Goal: Task Accomplishment & Management: Manage account settings

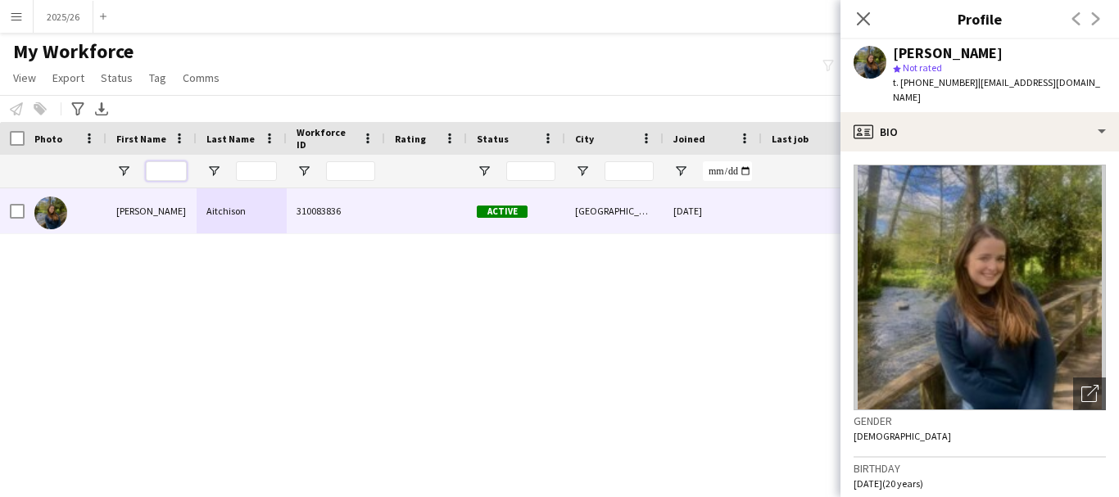
click at [162, 165] on input "First Name Filter Input" at bounding box center [166, 171] width 41 height 20
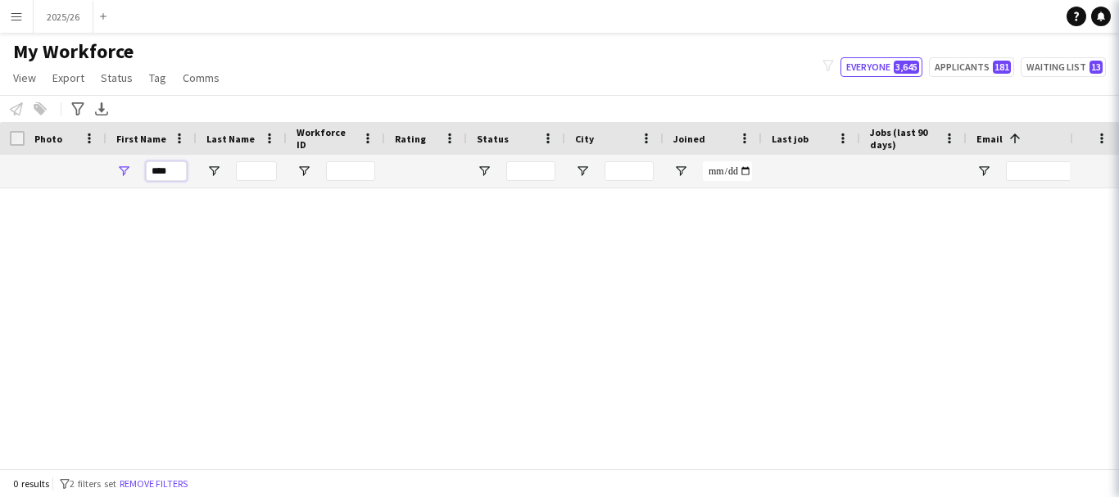
type input "****"
click at [871, 17] on body "Menu Boards Boards Boards All jobs Status Workforce Workforce My Workforce Recr…" at bounding box center [559, 248] width 1119 height 497
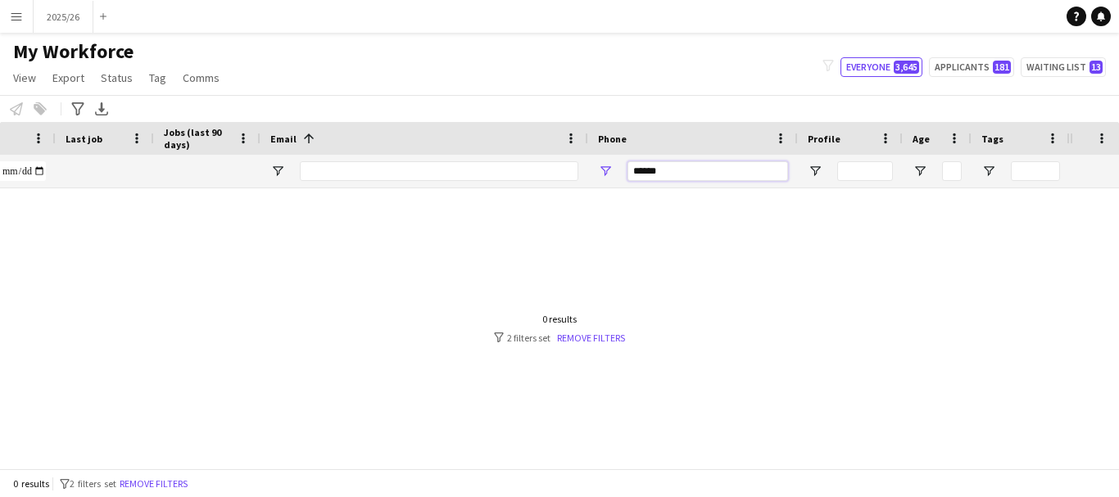
click at [756, 171] on input "******" at bounding box center [707, 171] width 161 height 20
type input "*"
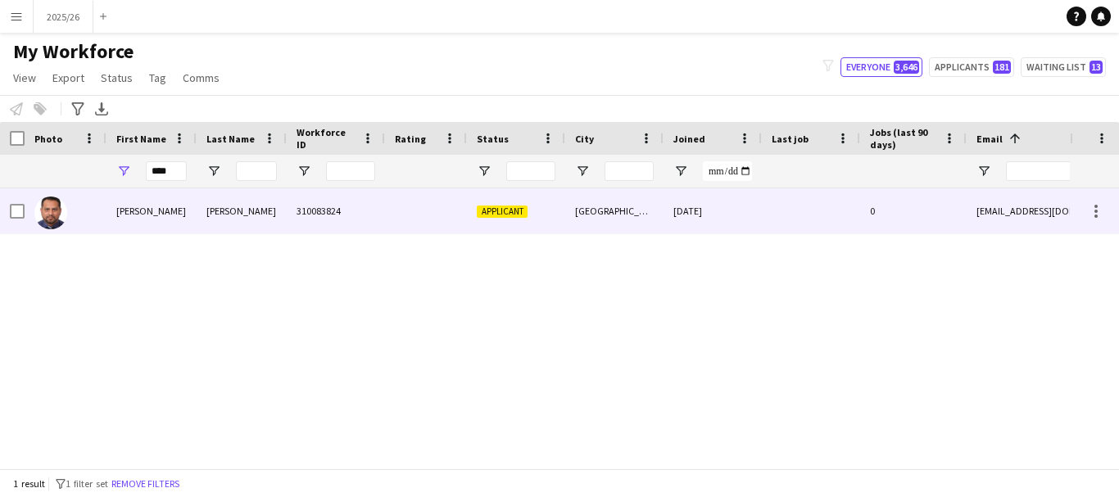
click at [202, 201] on div "[PERSON_NAME]" at bounding box center [242, 210] width 90 height 45
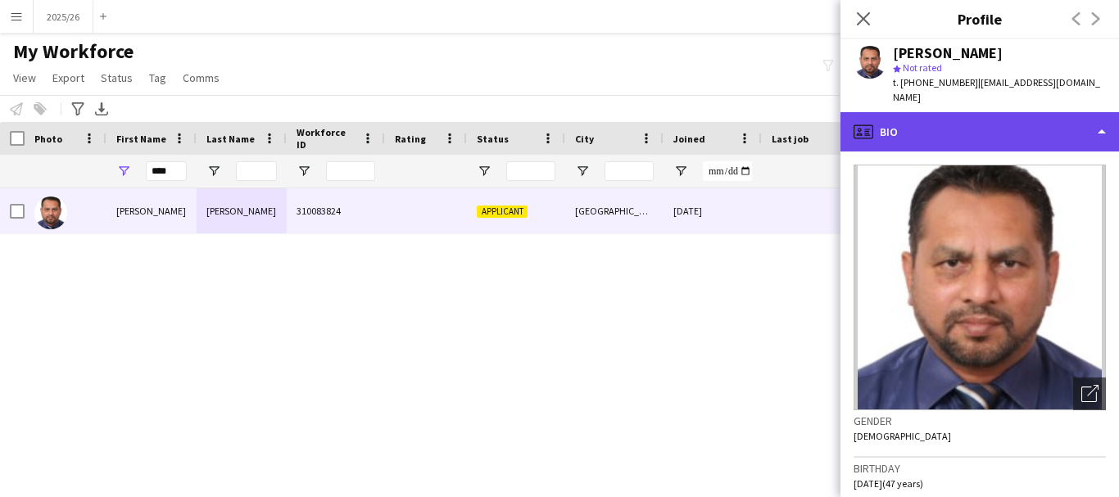
click at [871, 138] on icon "profile" at bounding box center [863, 132] width 20 height 20
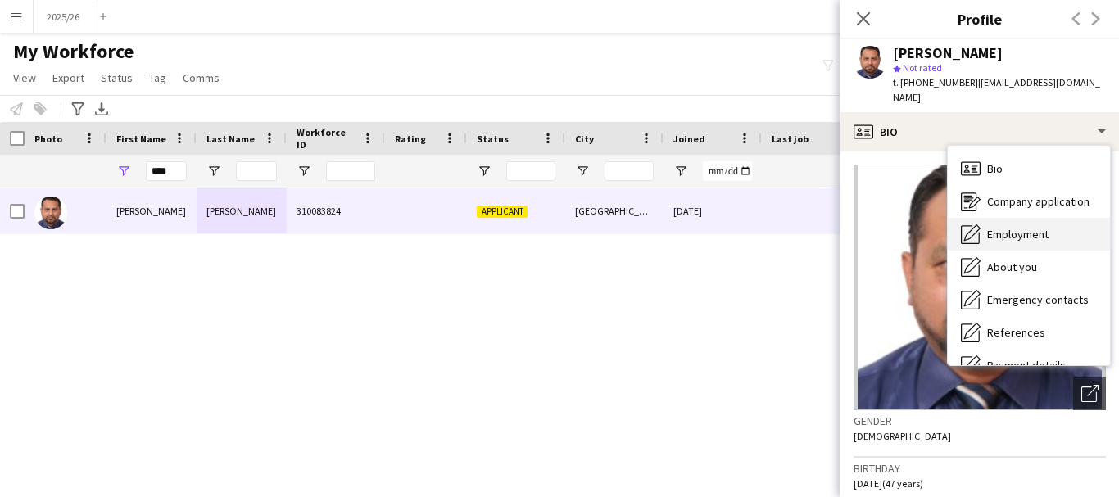
click at [991, 227] on span "Employment" at bounding box center [1017, 234] width 61 height 15
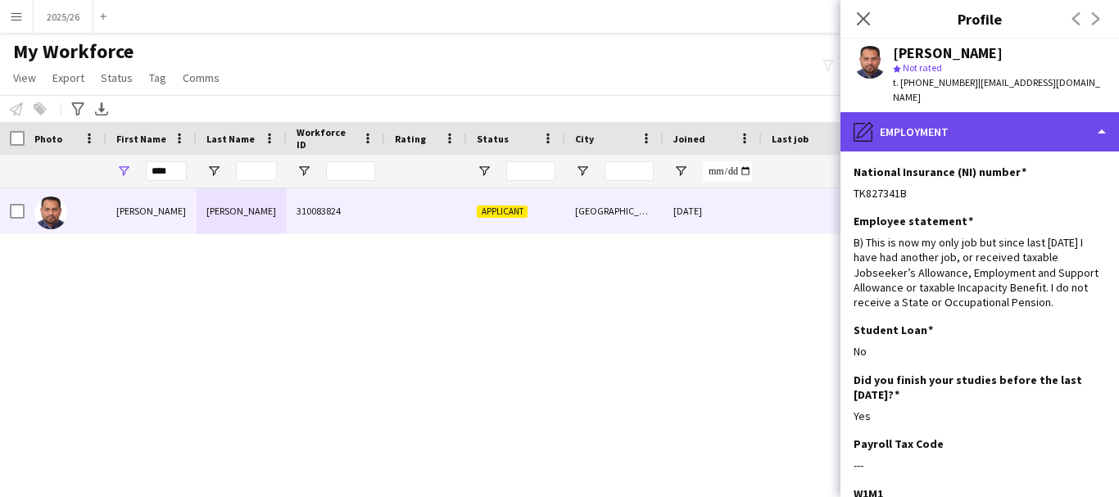
click at [1038, 135] on div "pencil4 Employment" at bounding box center [979, 131] width 278 height 39
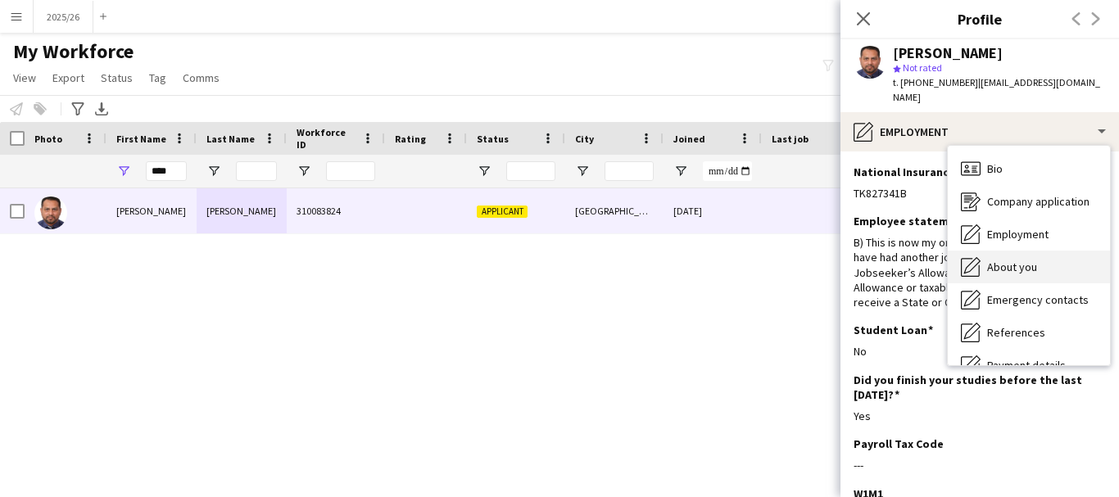
click at [1066, 268] on div "About you About you" at bounding box center [1029, 267] width 162 height 33
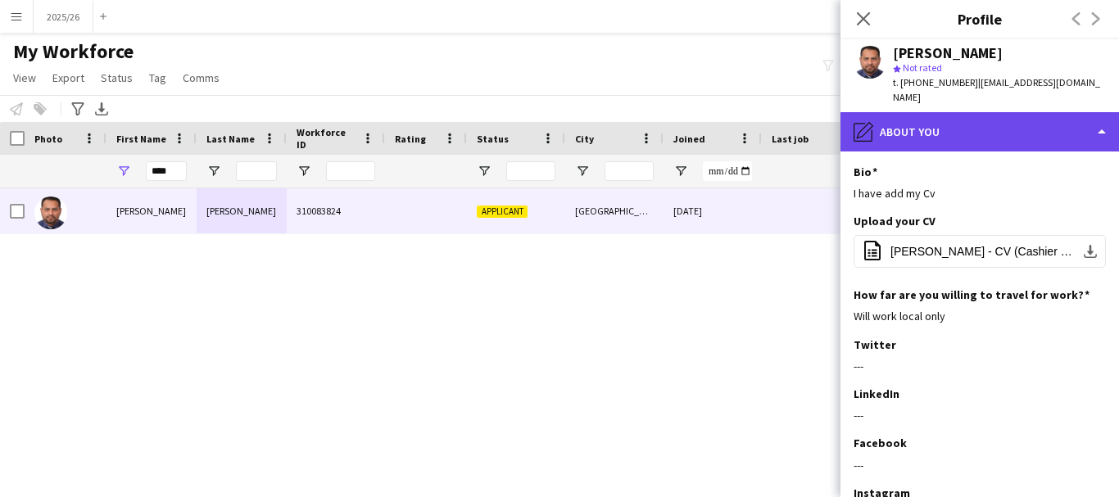
click at [1005, 138] on div "pencil4 About you" at bounding box center [979, 131] width 278 height 39
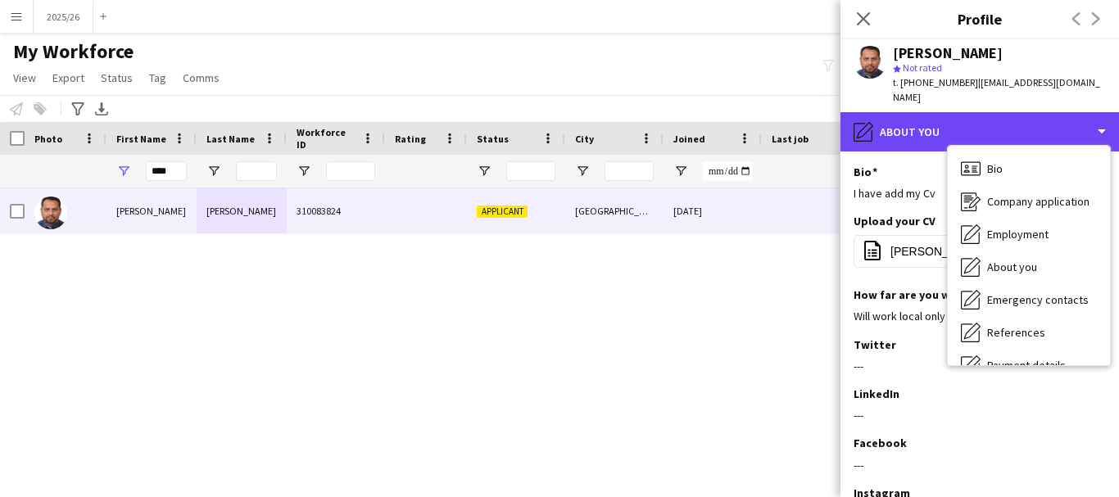
scroll to position [187, 0]
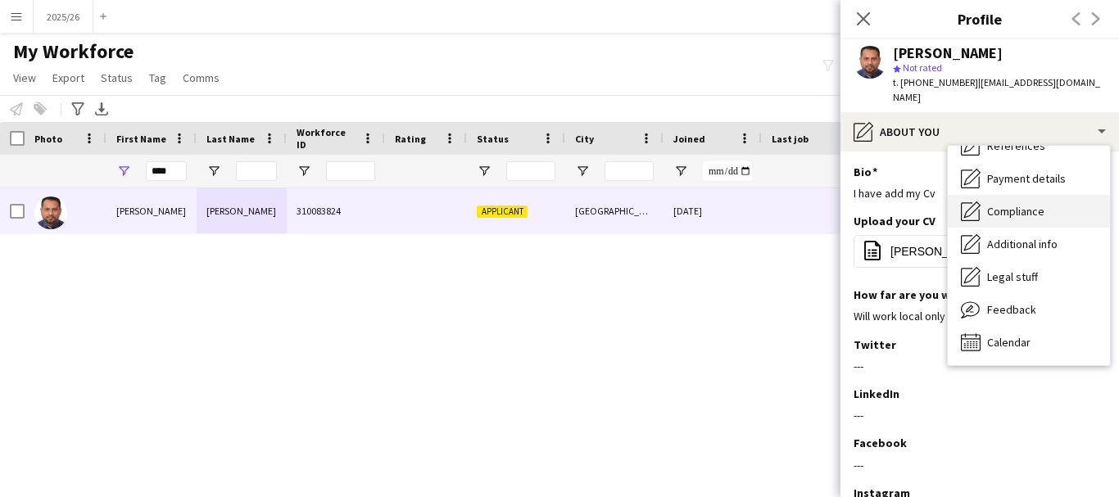
click at [1043, 219] on div "Compliance Compliance" at bounding box center [1029, 211] width 162 height 33
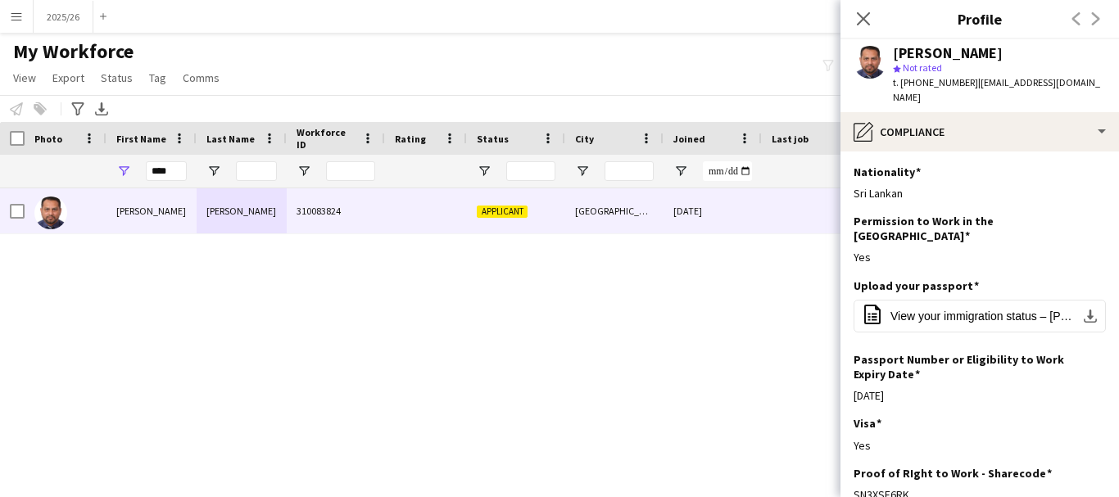
click at [1106, 227] on app-section-data-types "Nationality Edit this field Sri Lankan Permission to Work in the [GEOGRAPHIC_DA…" at bounding box center [979, 325] width 278 height 346
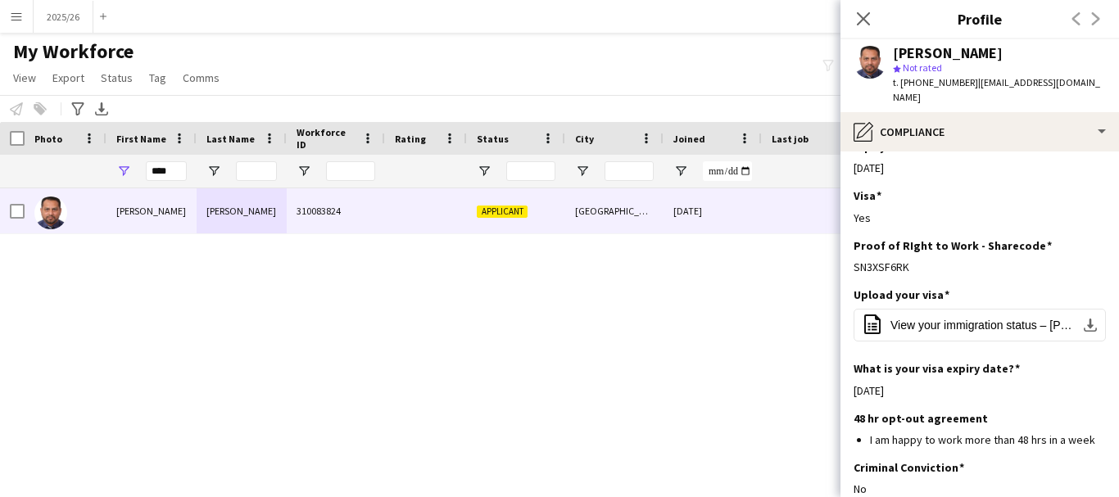
scroll to position [231, 0]
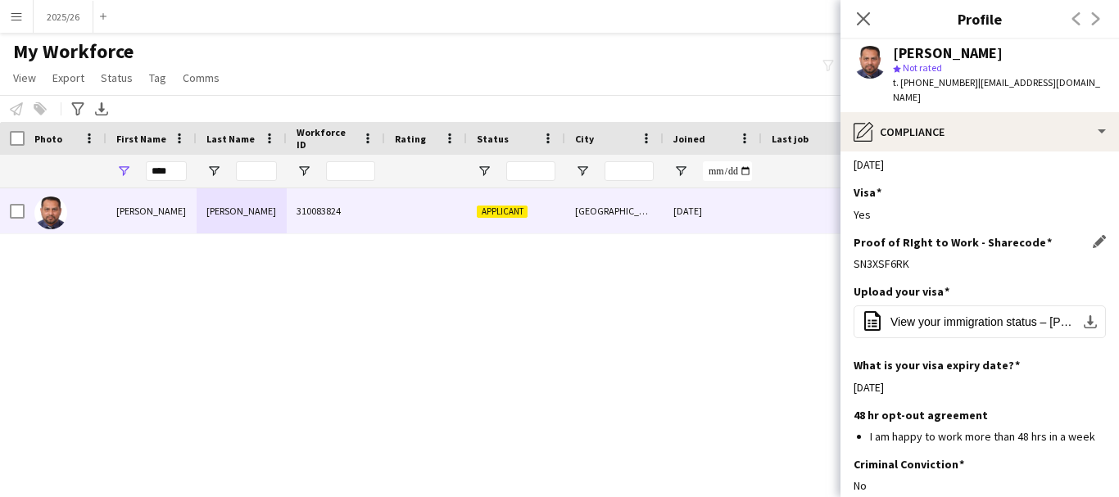
drag, startPoint x: 945, startPoint y: 254, endPoint x: 854, endPoint y: 251, distance: 91.0
click at [854, 256] on div "SN3XSF6RK" at bounding box center [979, 263] width 252 height 15
copy div "SN3XSF6RK"
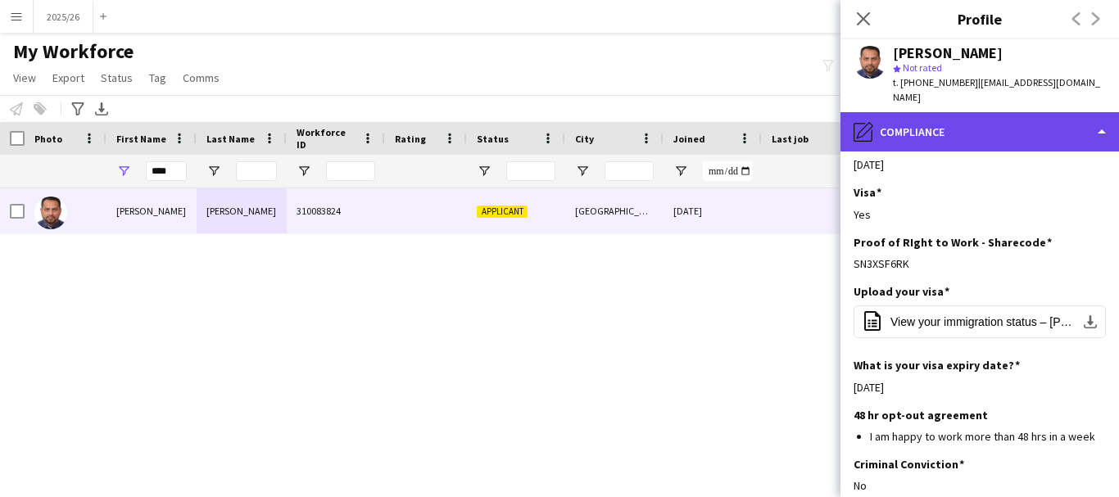
click at [924, 123] on div "pencil4 Compliance" at bounding box center [979, 131] width 278 height 39
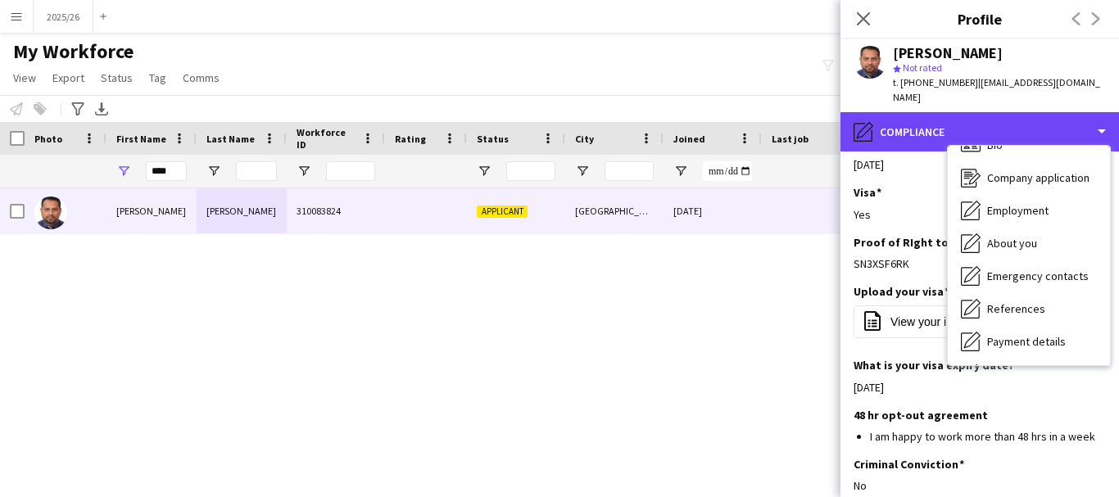
scroll to position [0, 0]
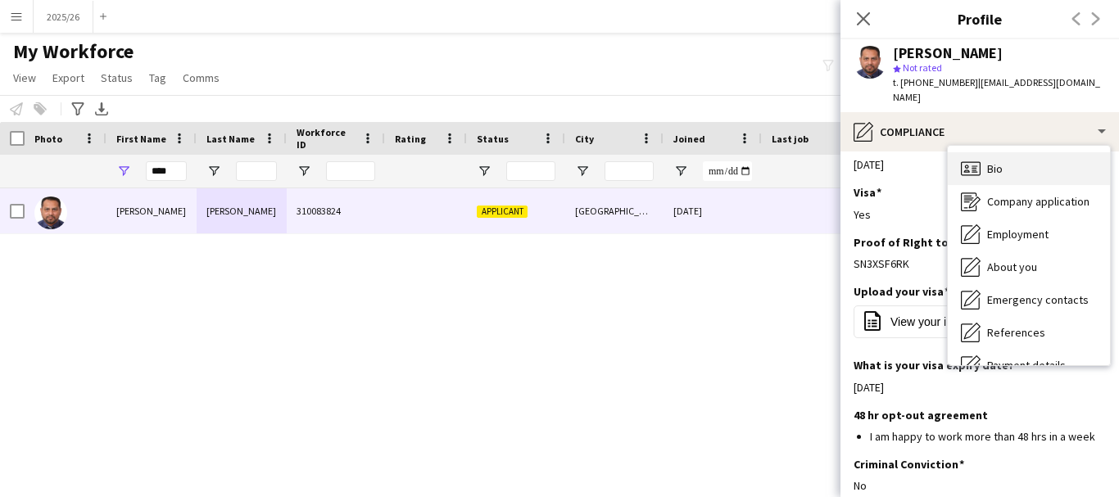
click at [1079, 171] on div "Bio Bio" at bounding box center [1029, 168] width 162 height 33
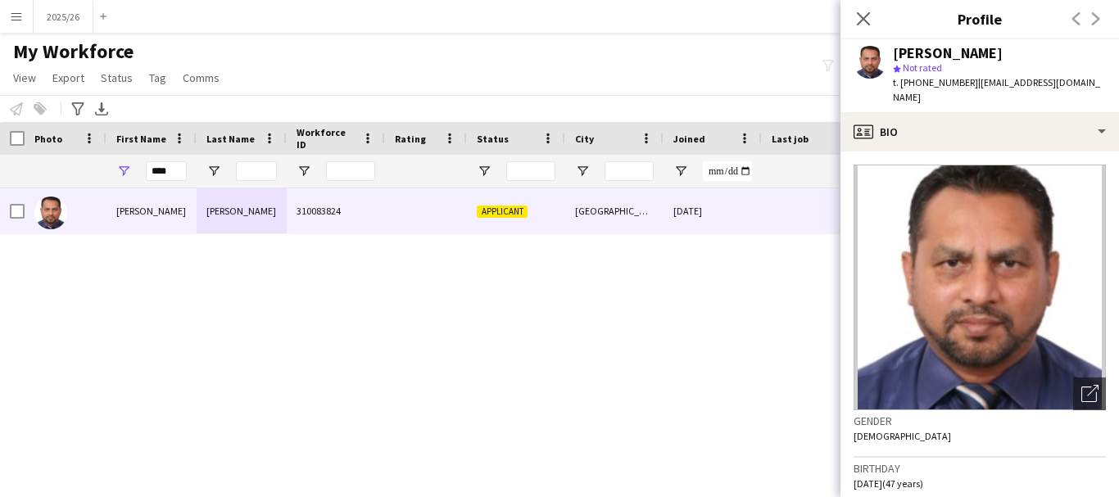
scroll to position [303, 0]
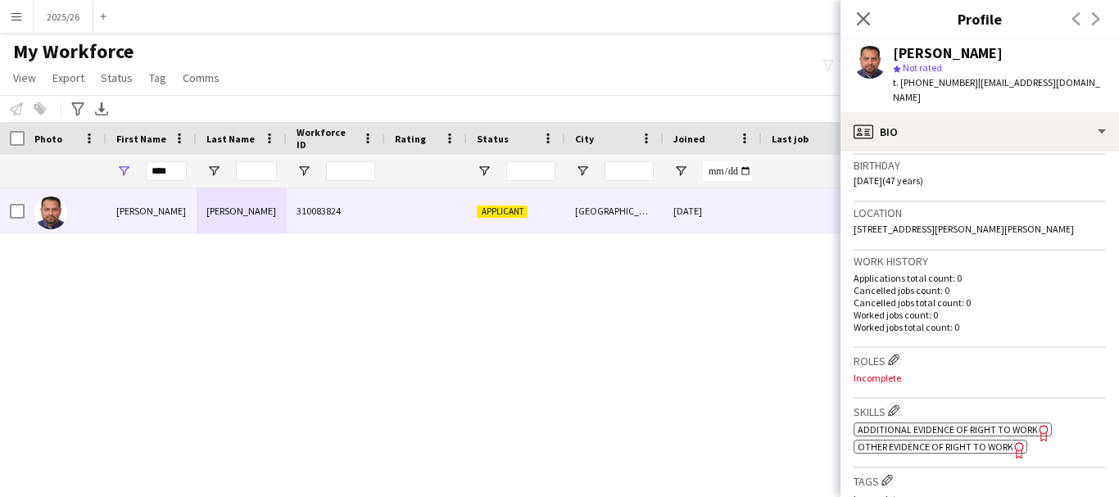
click at [908, 419] on h3 "Skills Edit crew company skills" at bounding box center [979, 410] width 252 height 17
click at [899, 416] on app-icon "Edit crew company skills" at bounding box center [893, 410] width 11 height 11
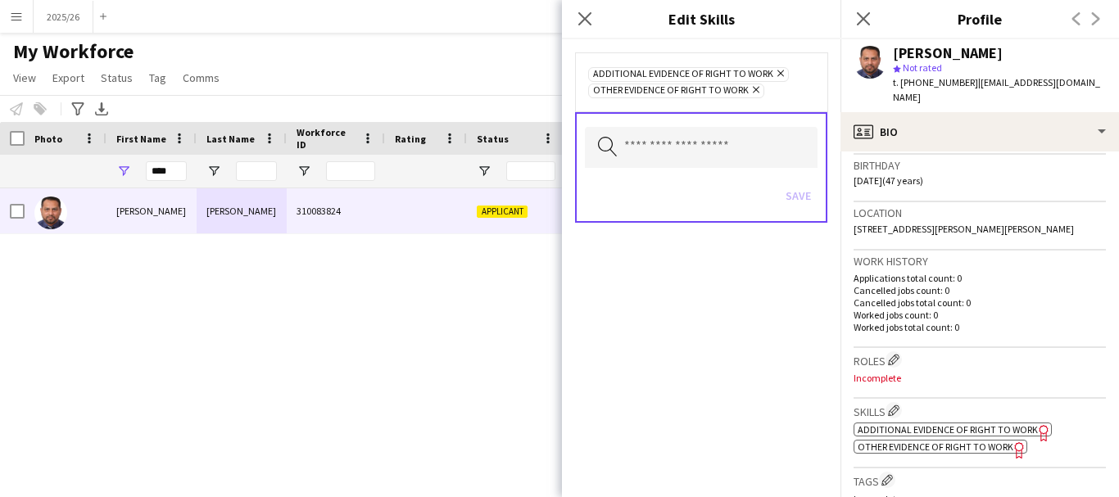
click at [749, 92] on icon "Remove" at bounding box center [754, 89] width 11 height 11
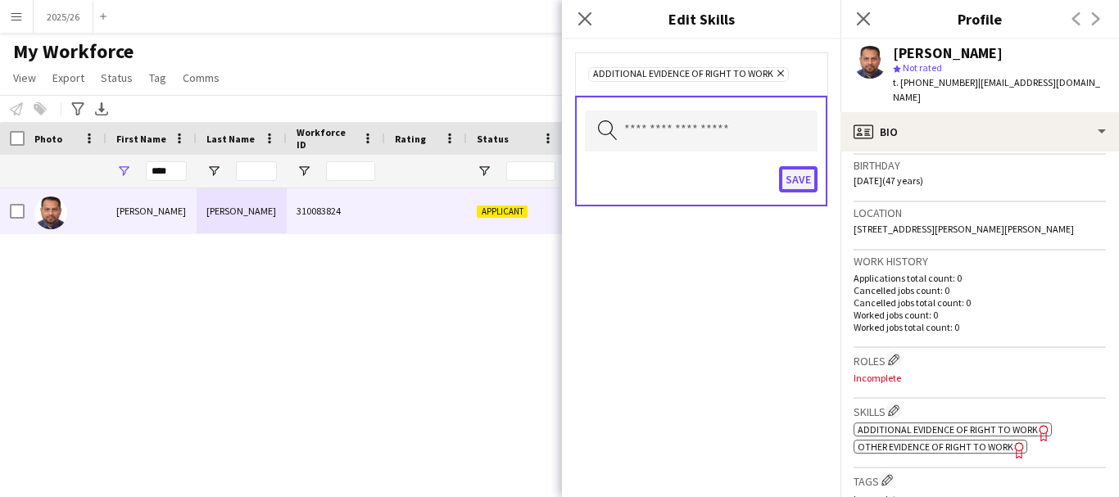
click at [797, 190] on button "Save" at bounding box center [798, 179] width 38 height 26
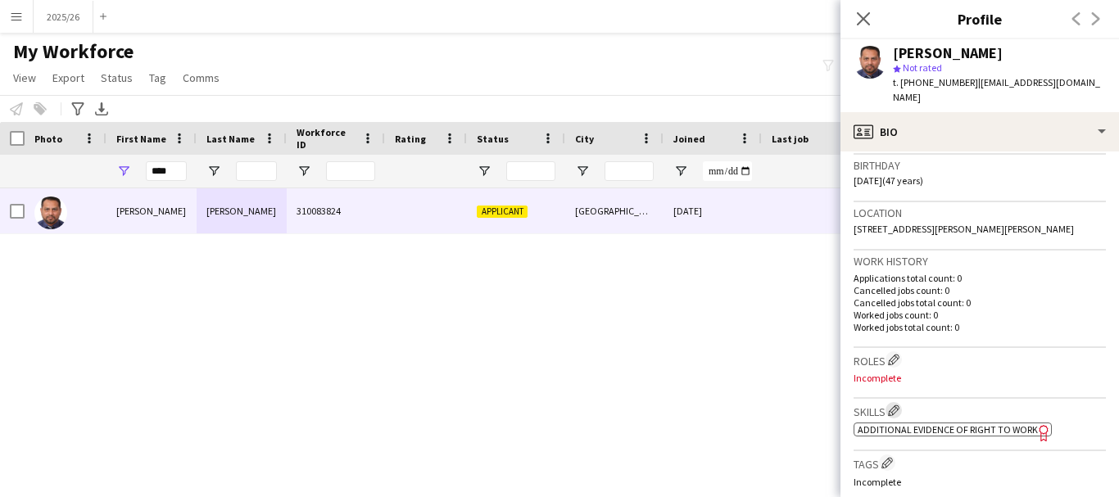
click at [898, 416] on app-icon "Edit crew company skills" at bounding box center [893, 410] width 11 height 11
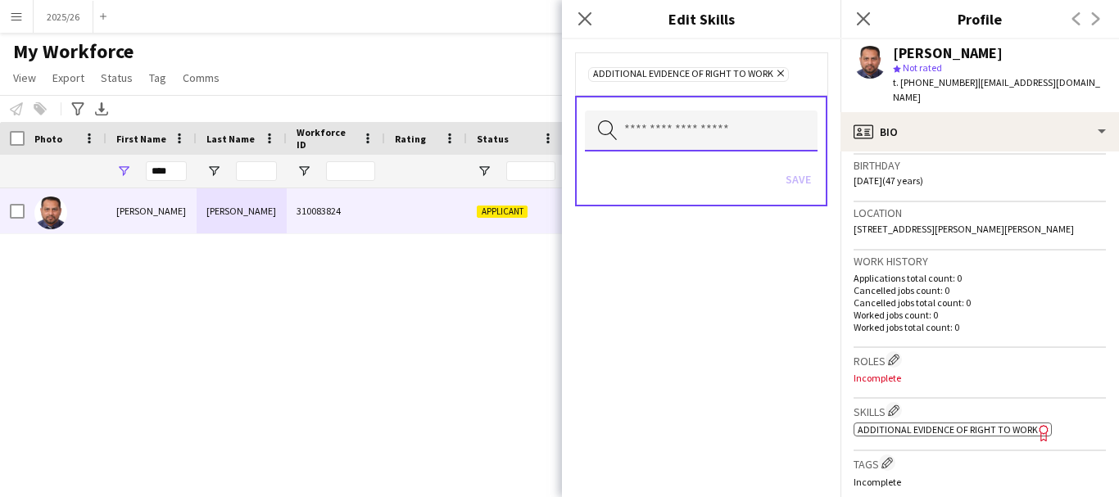
click at [688, 128] on input "text" at bounding box center [701, 131] width 233 height 41
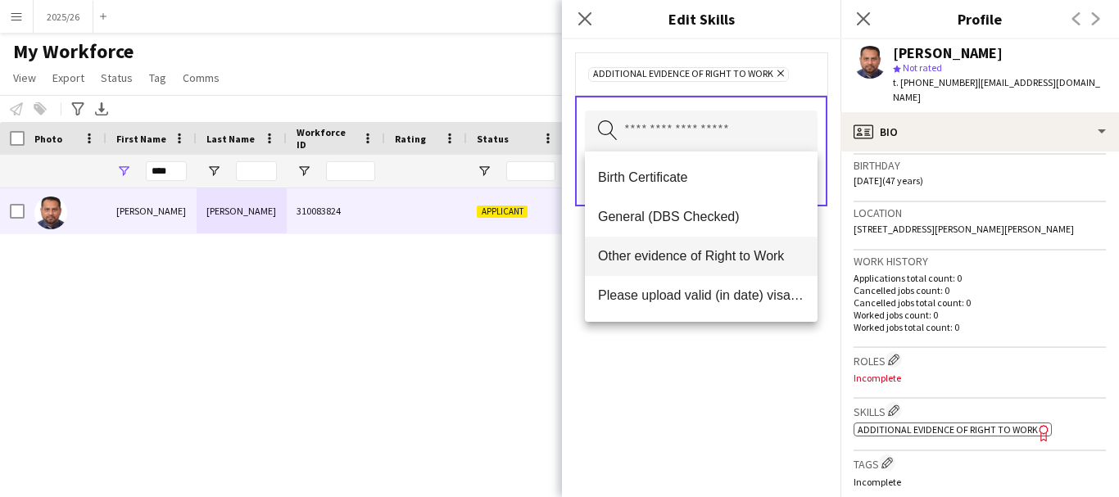
click at [699, 265] on mat-option "Other evidence of Right to Work" at bounding box center [701, 256] width 233 height 39
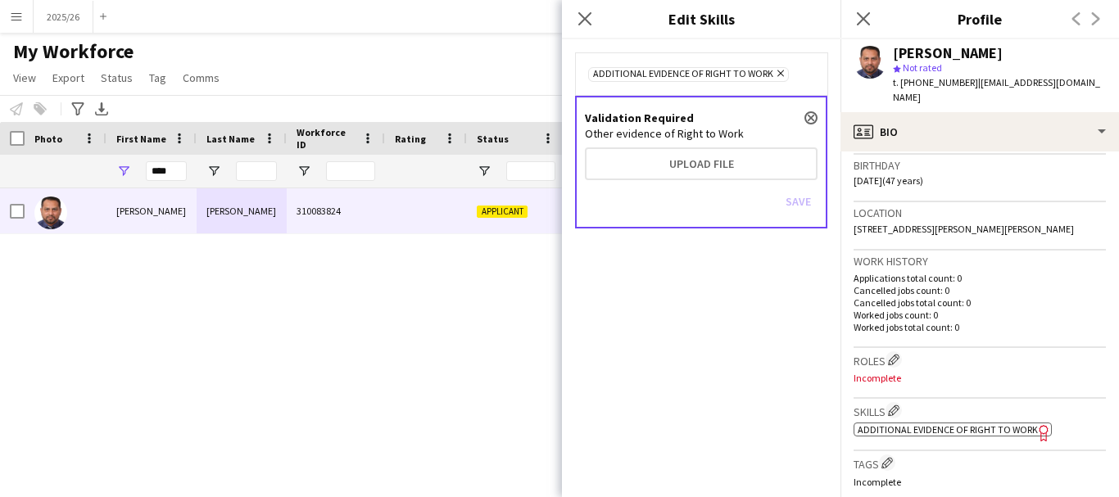
click at [671, 181] on div "Save" at bounding box center [701, 203] width 233 height 47
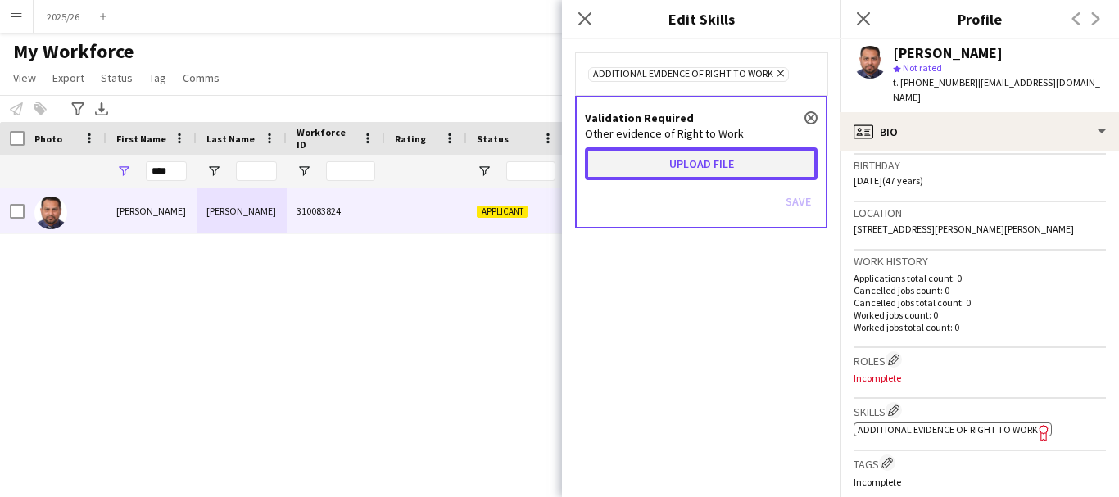
click at [648, 163] on button "Upload file" at bounding box center [701, 163] width 233 height 33
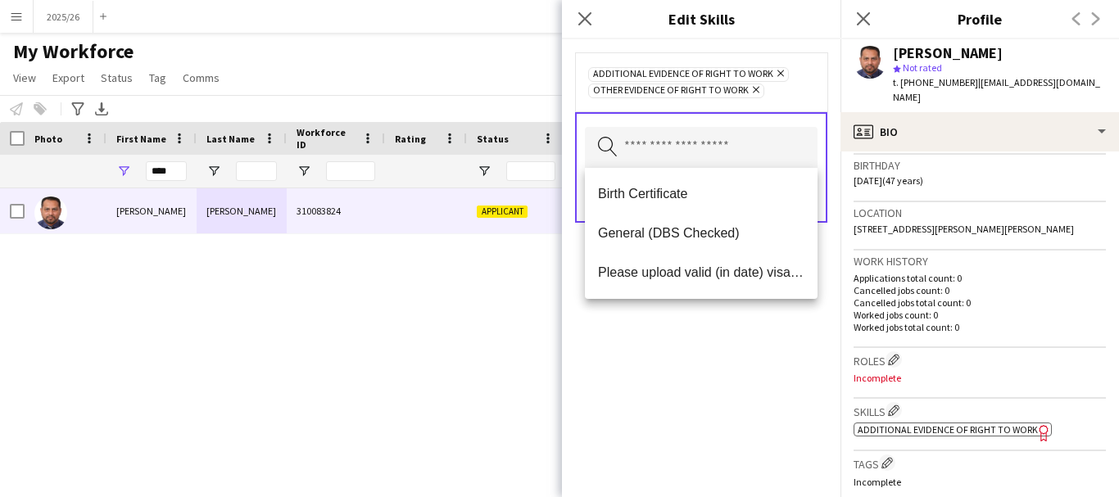
click at [803, 363] on div "Additional evidence of Right to Work Remove Other evidence of Right to Work Rem…" at bounding box center [701, 268] width 278 height 458
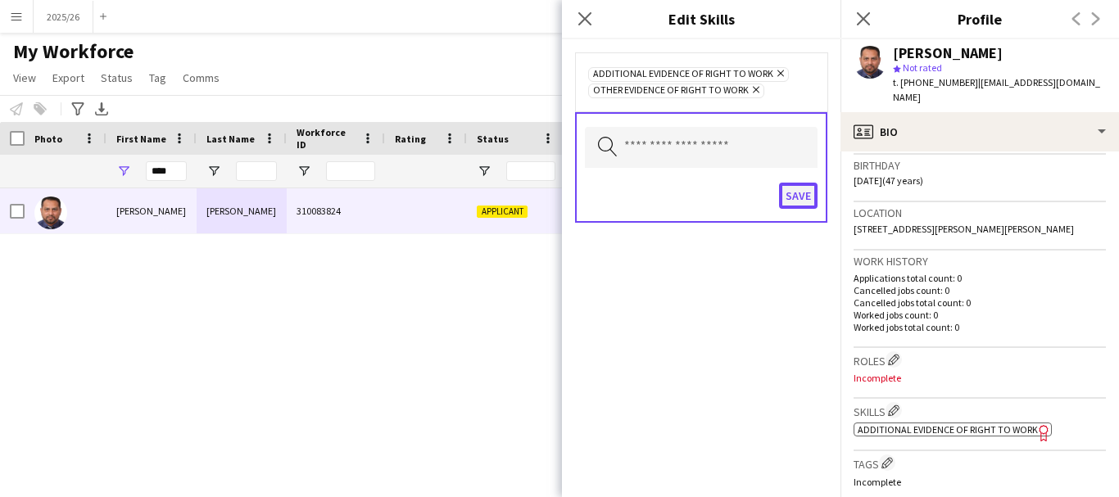
click at [791, 189] on button "Save" at bounding box center [798, 196] width 38 height 26
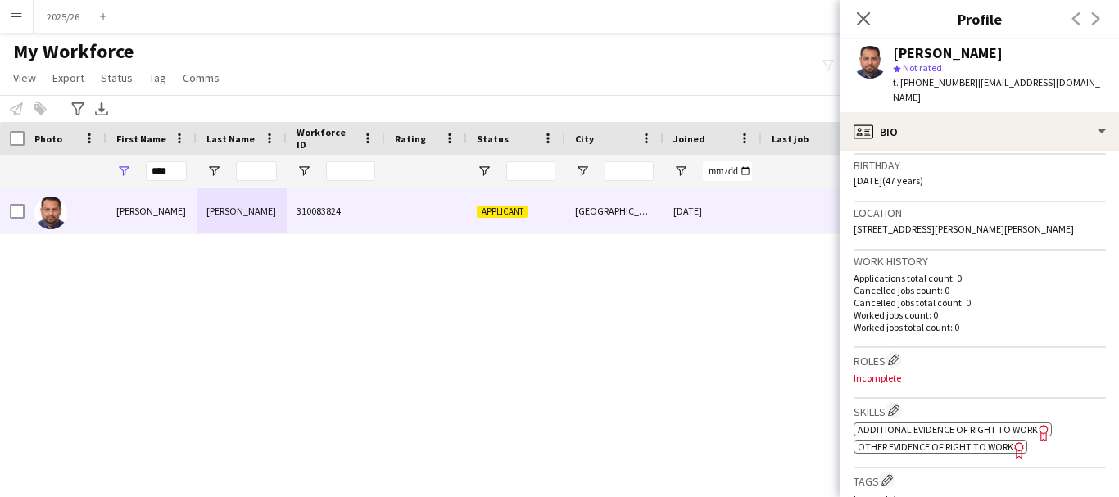
click at [941, 453] on span "Other evidence of Right to Work" at bounding box center [935, 447] width 156 height 12
click at [1041, 156] on div "Birthday [DEMOGRAPHIC_DATA] (47 years)" at bounding box center [979, 178] width 252 height 47
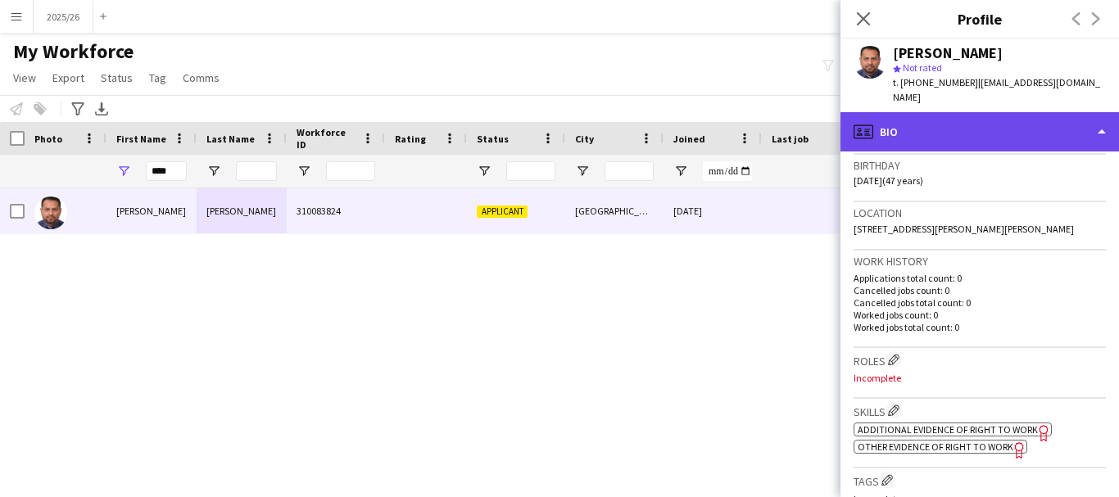
click at [1020, 113] on div "profile Bio" at bounding box center [979, 131] width 278 height 39
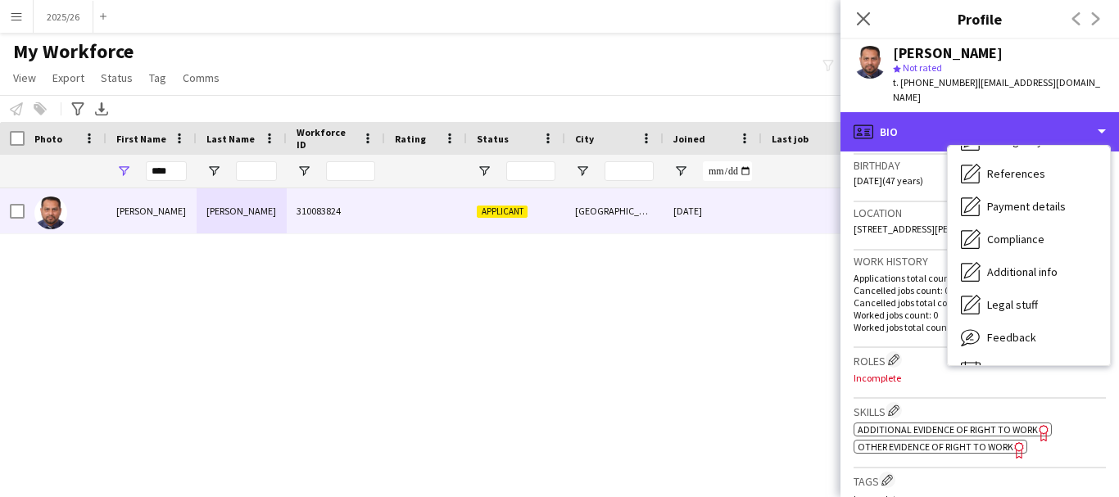
scroll to position [187, 0]
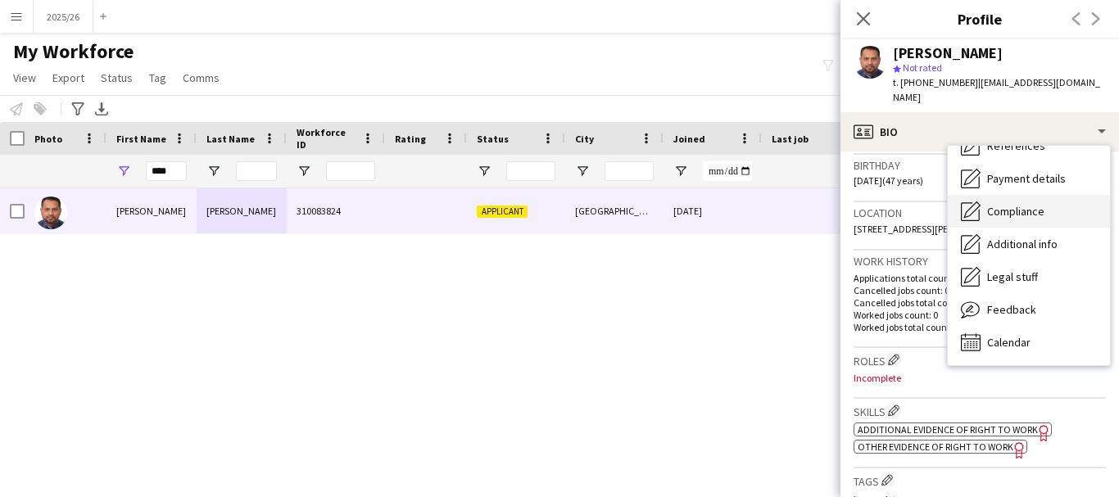
click at [1047, 218] on div "Compliance Compliance" at bounding box center [1029, 211] width 162 height 33
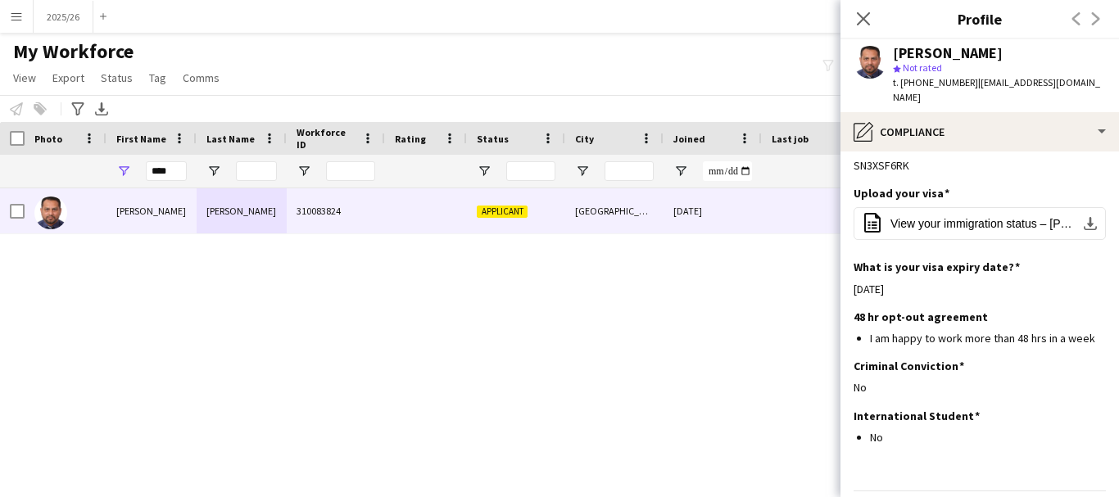
scroll to position [367, 0]
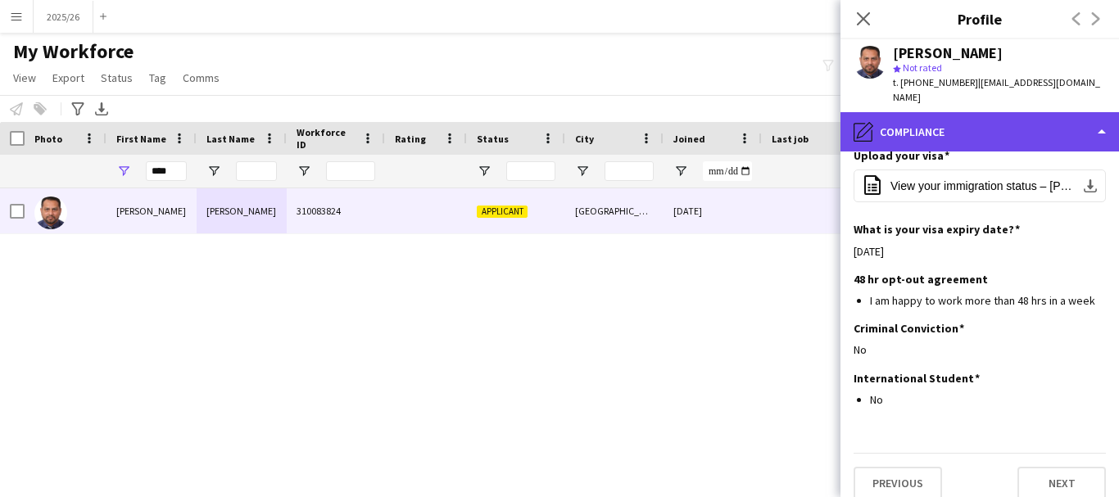
click at [972, 145] on div "pencil4 Compliance" at bounding box center [979, 131] width 278 height 39
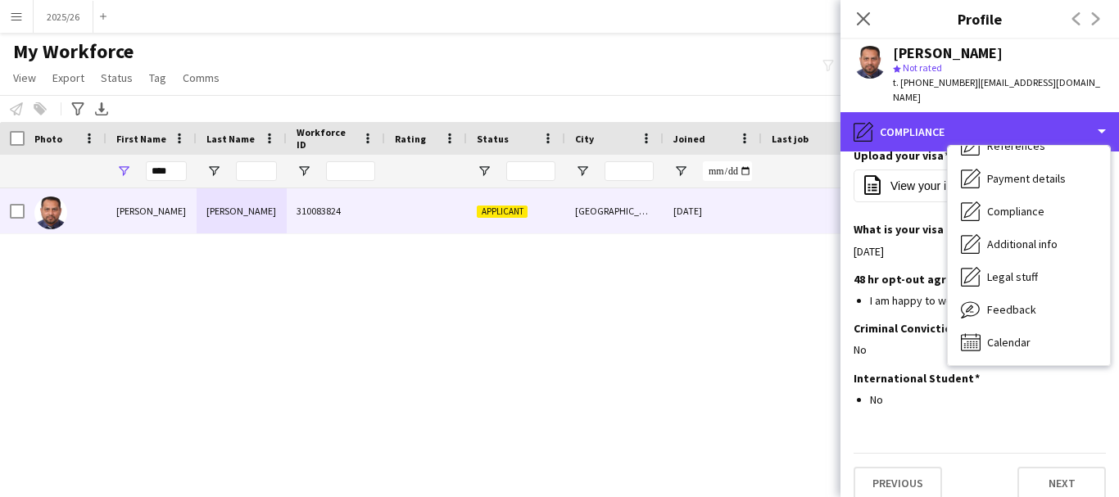
scroll to position [0, 0]
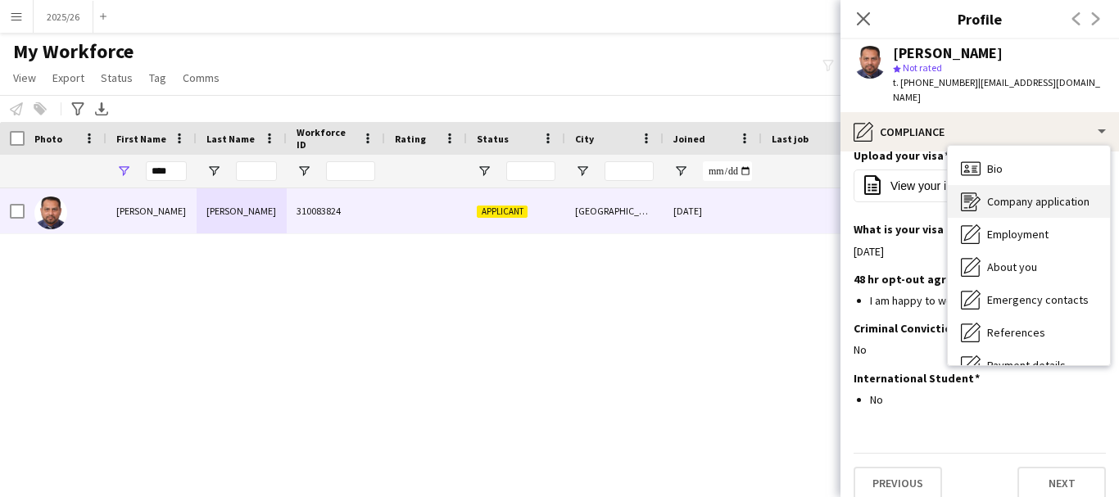
click at [1012, 209] on div "Company application Company application" at bounding box center [1029, 201] width 162 height 33
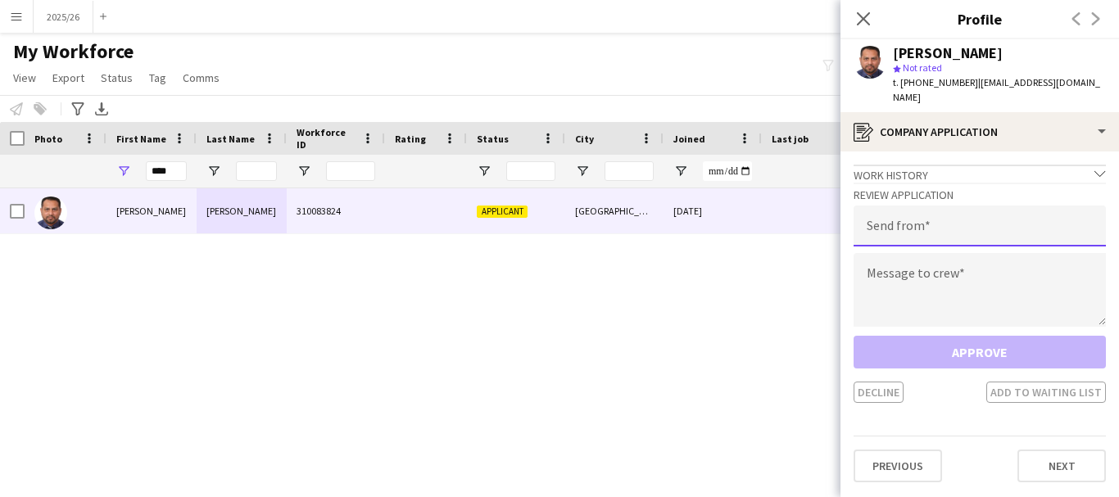
click at [990, 231] on input "email" at bounding box center [979, 226] width 252 height 41
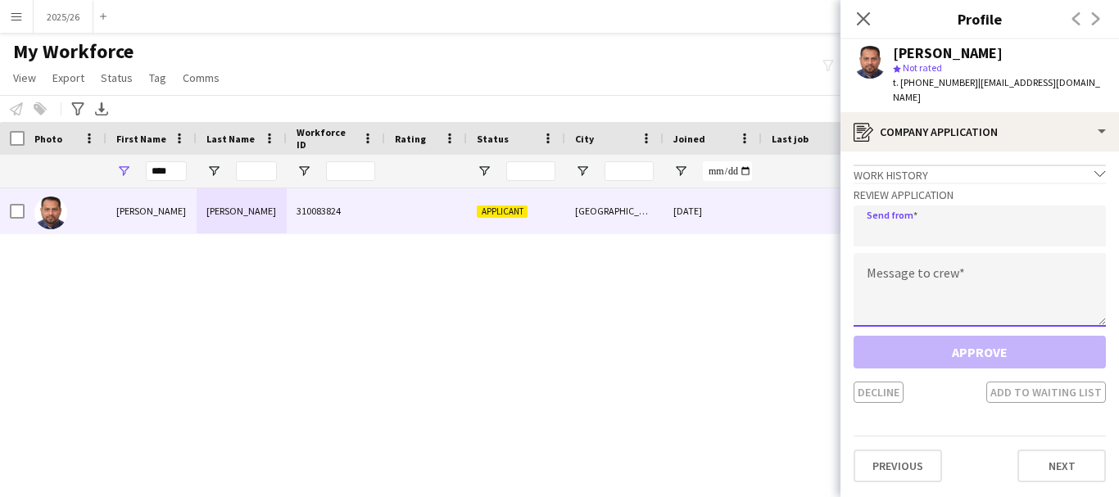
paste textarea "**********"
click at [979, 310] on textarea at bounding box center [979, 290] width 252 height 74
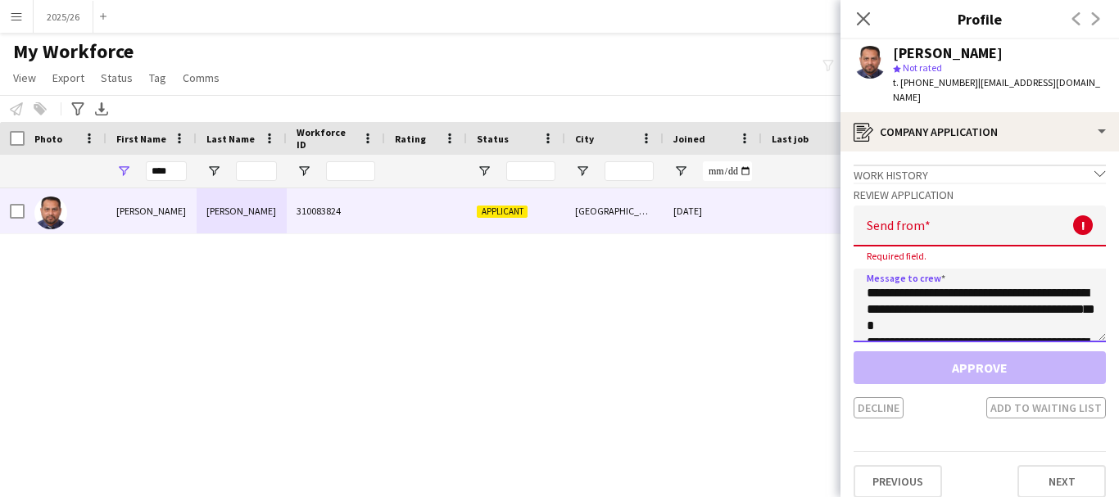
scroll to position [305, 0]
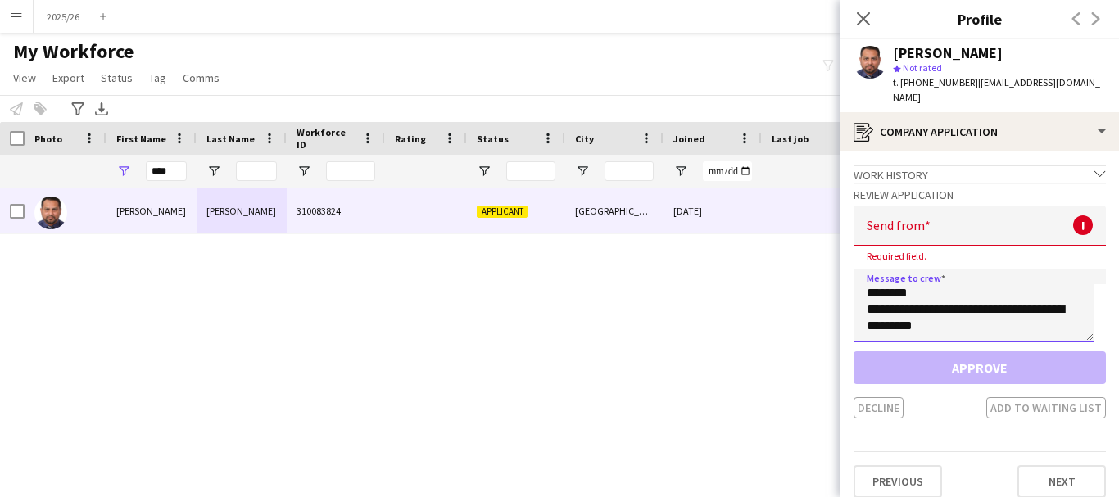
type textarea "**********"
click at [921, 229] on input "email" at bounding box center [979, 226] width 252 height 41
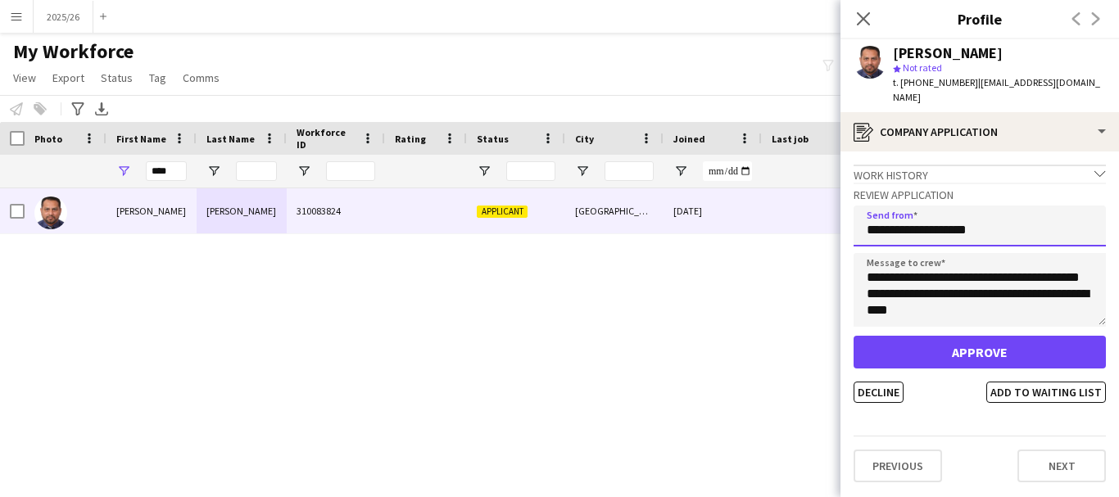
type input "**********"
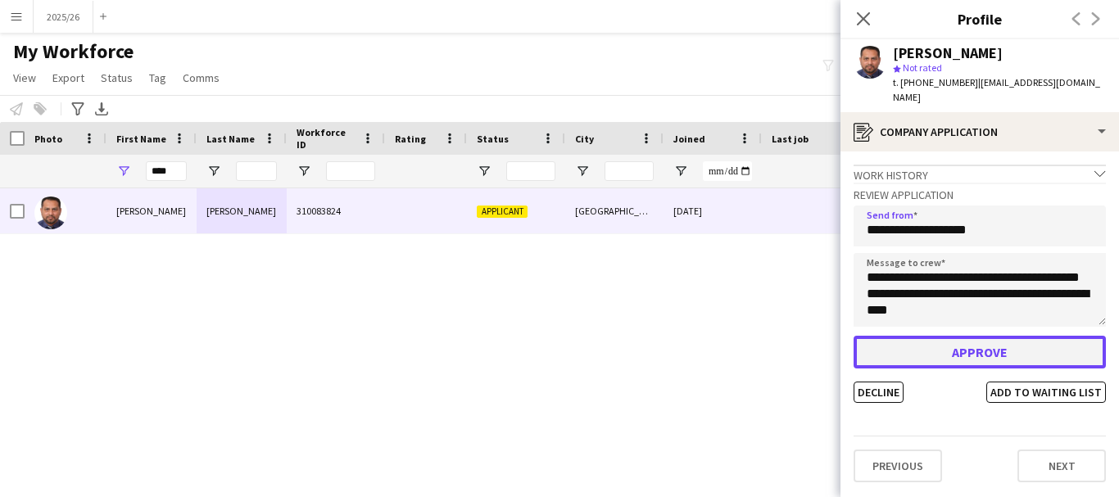
click at [935, 354] on button "Approve" at bounding box center [979, 352] width 252 height 33
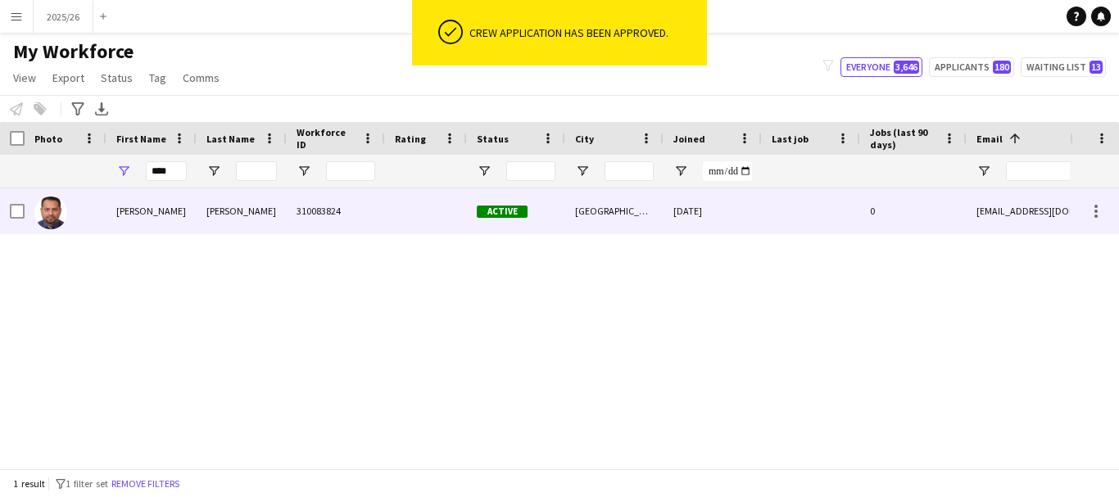
click at [708, 227] on div "[DATE]" at bounding box center [712, 210] width 98 height 45
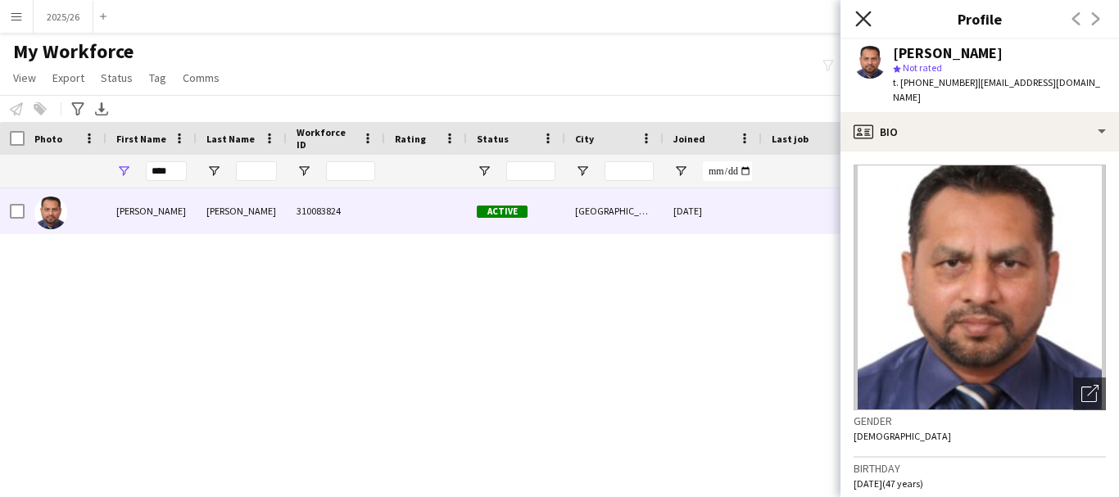
click at [863, 16] on icon "Close pop-in" at bounding box center [863, 19] width 16 height 16
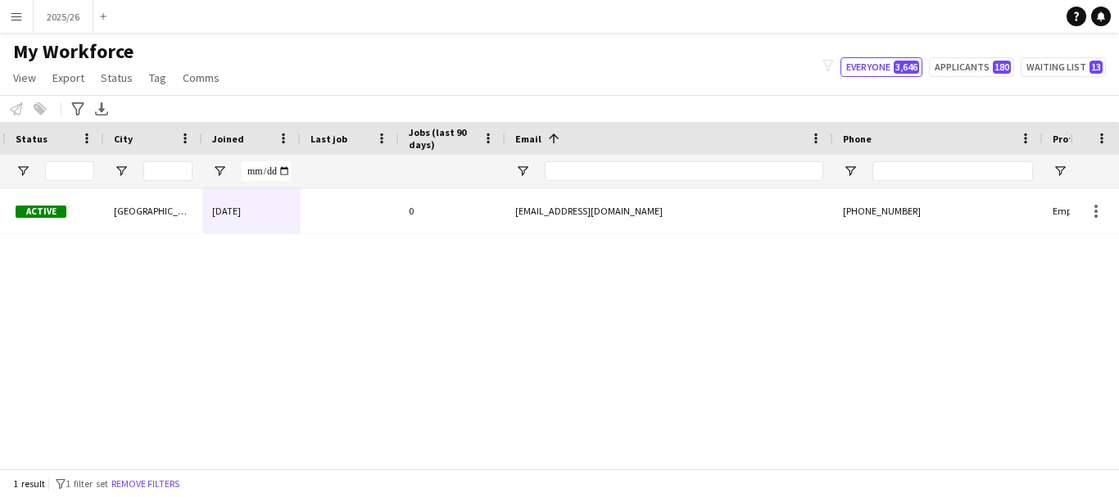
scroll to position [0, 0]
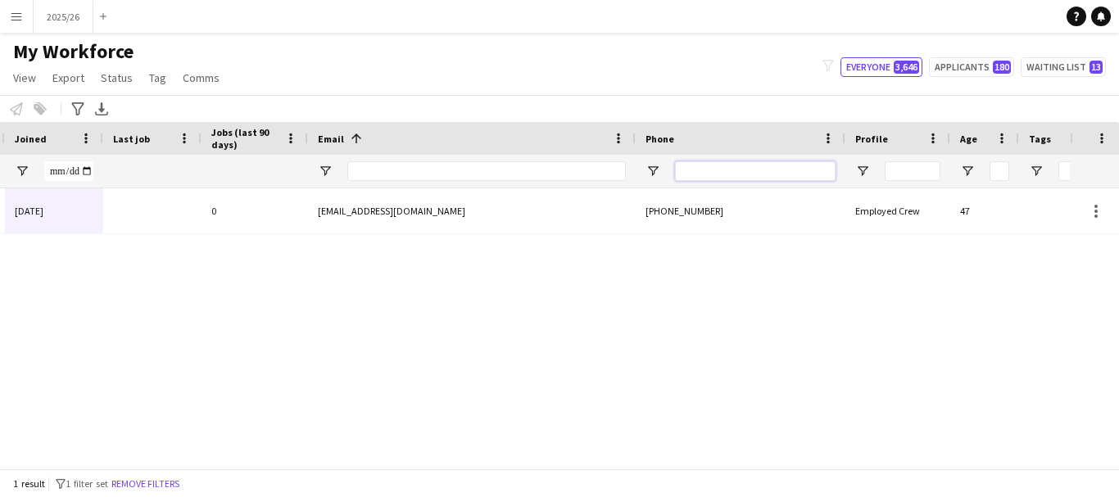
click at [710, 178] on input "Phone Filter Input" at bounding box center [755, 171] width 161 height 20
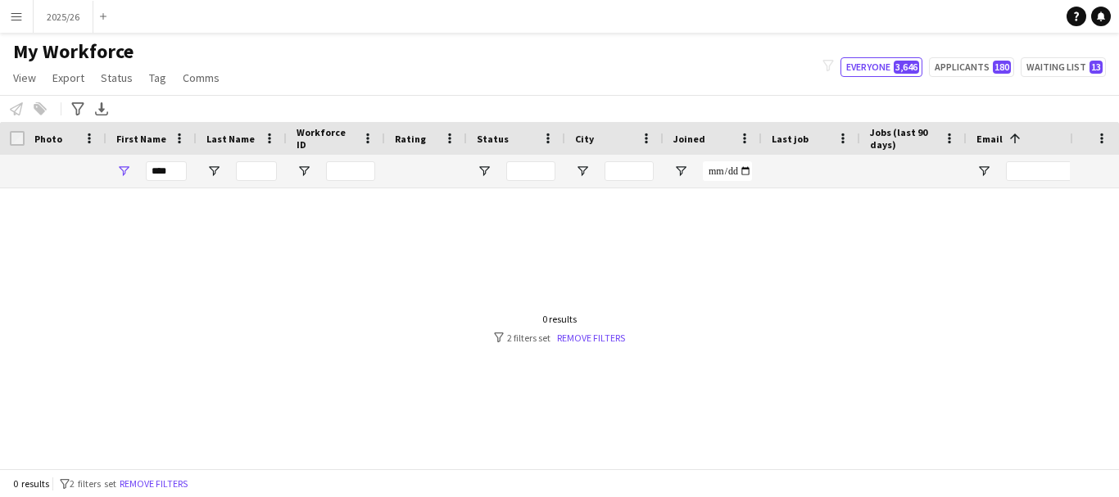
type input "******"
drag, startPoint x: 181, startPoint y: 165, endPoint x: 22, endPoint y: 181, distance: 159.6
click at [22, 181] on div at bounding box center [888, 171] width 1776 height 33
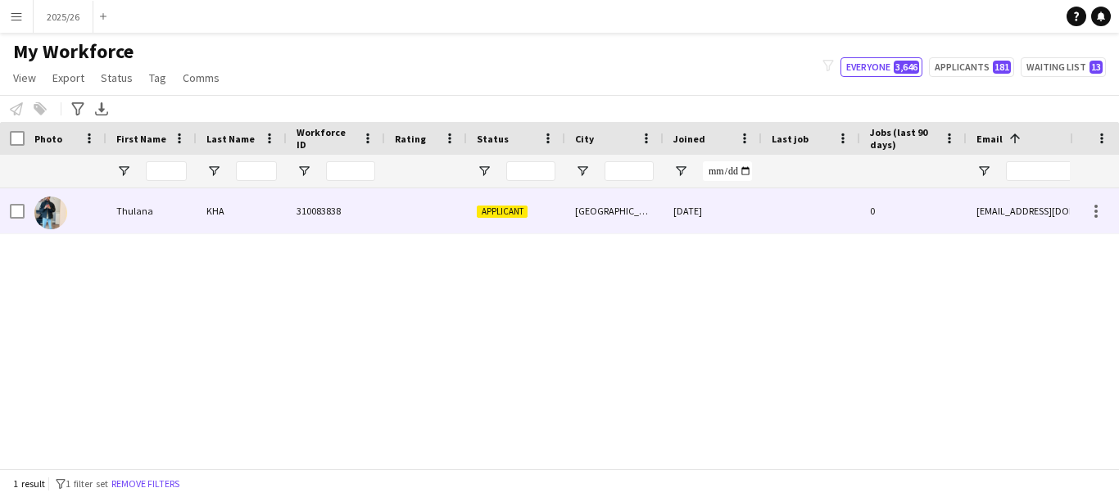
click at [319, 205] on div "310083838" at bounding box center [336, 210] width 98 height 45
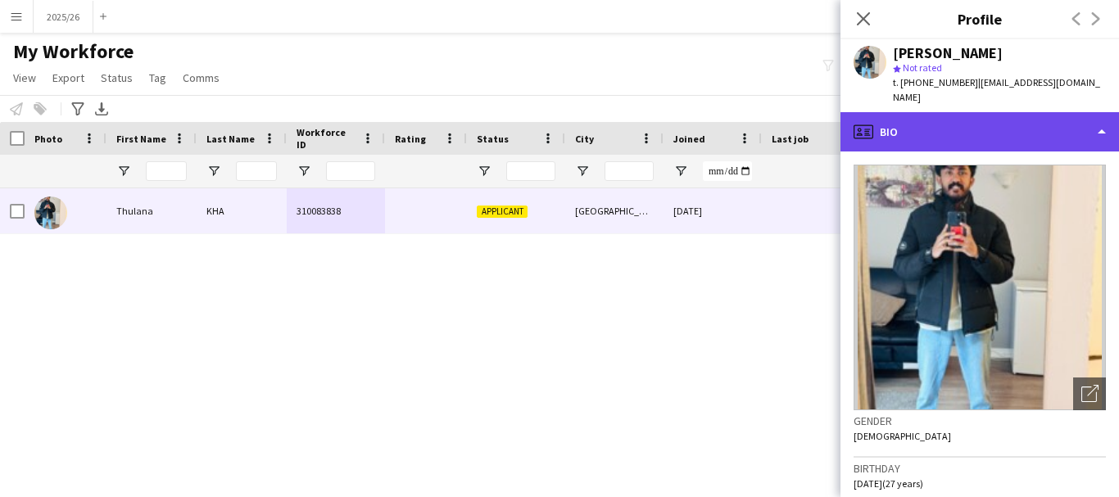
click at [1026, 130] on div "profile Bio" at bounding box center [979, 131] width 278 height 39
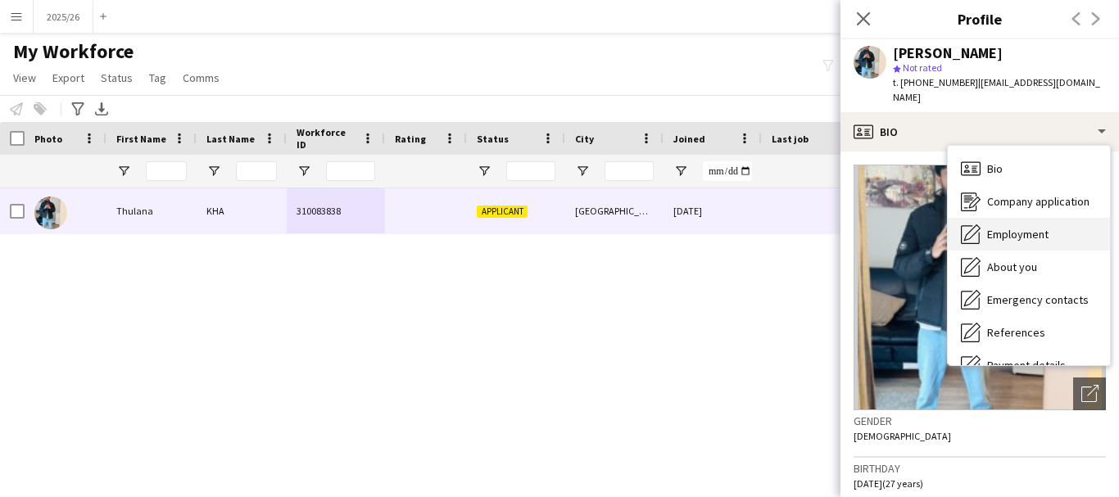
click at [1038, 227] on span "Employment" at bounding box center [1017, 234] width 61 height 15
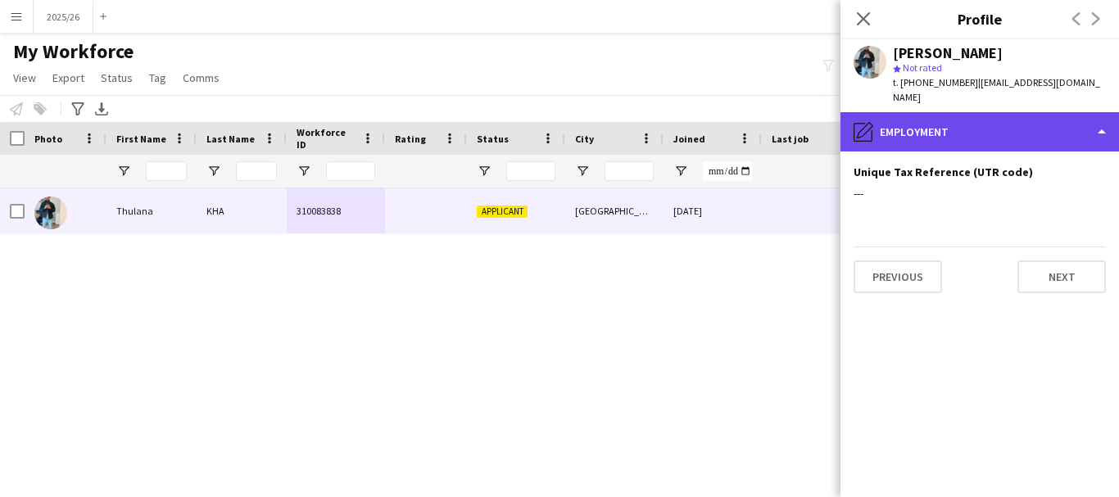
click at [1014, 119] on div "pencil4 Employment" at bounding box center [979, 131] width 278 height 39
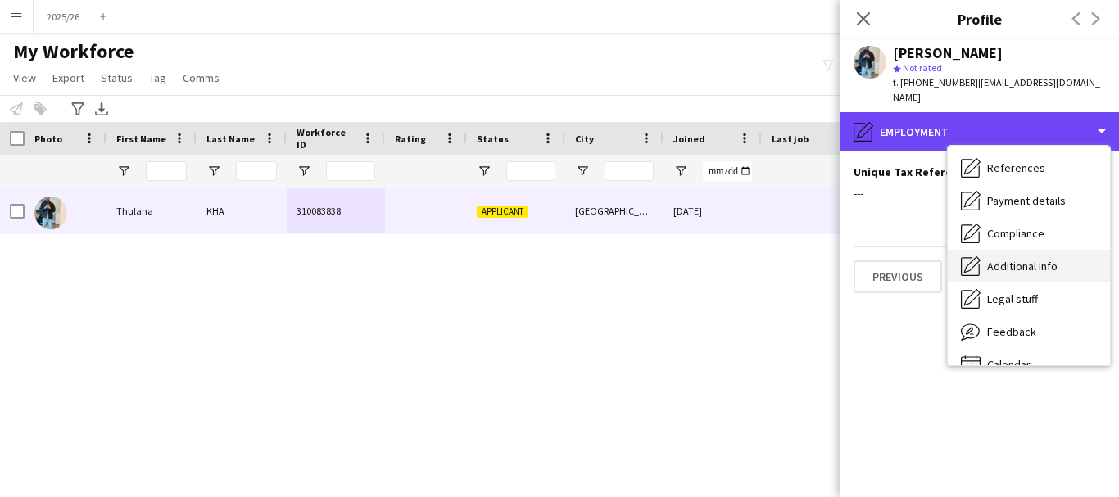
scroll to position [187, 0]
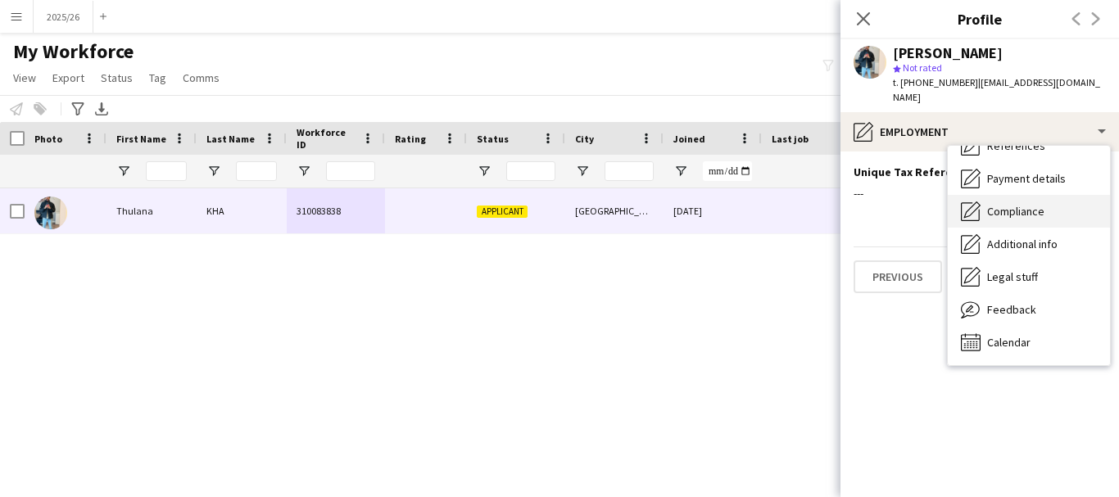
click at [1020, 207] on div "Compliance Compliance" at bounding box center [1029, 211] width 162 height 33
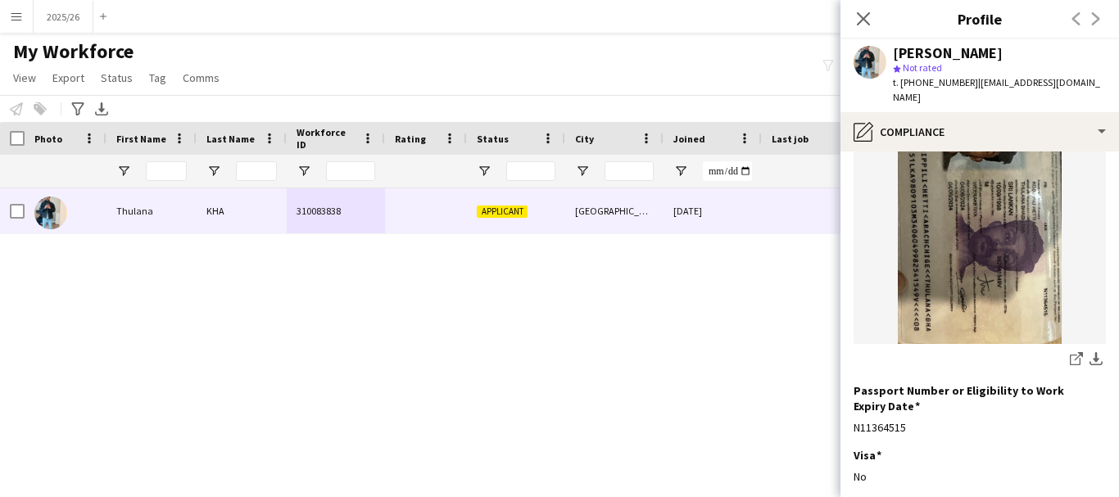
scroll to position [217, 0]
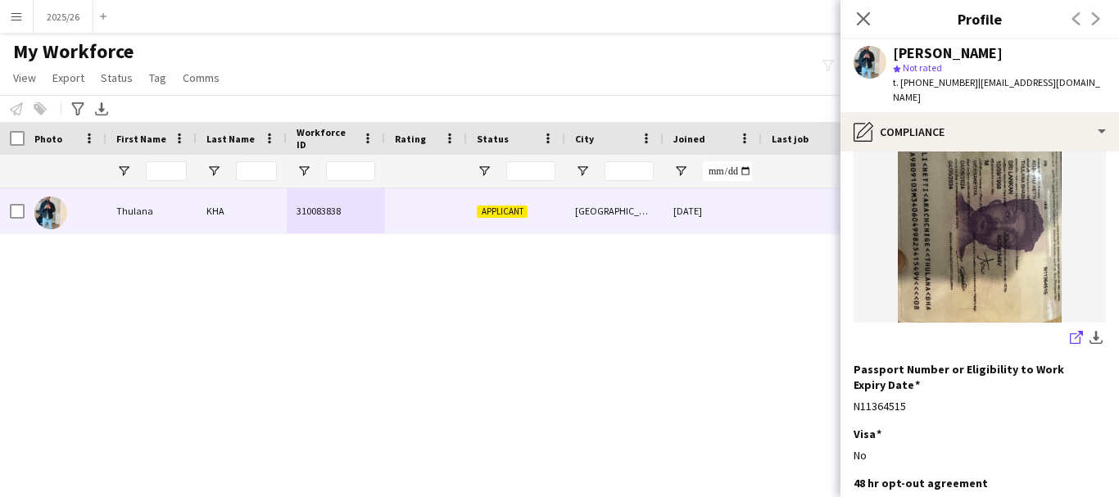
click at [1066, 329] on link "share-external-link-1" at bounding box center [1076, 339] width 20 height 20
click at [871, 27] on app-icon "Close pop-in" at bounding box center [864, 19] width 24 height 24
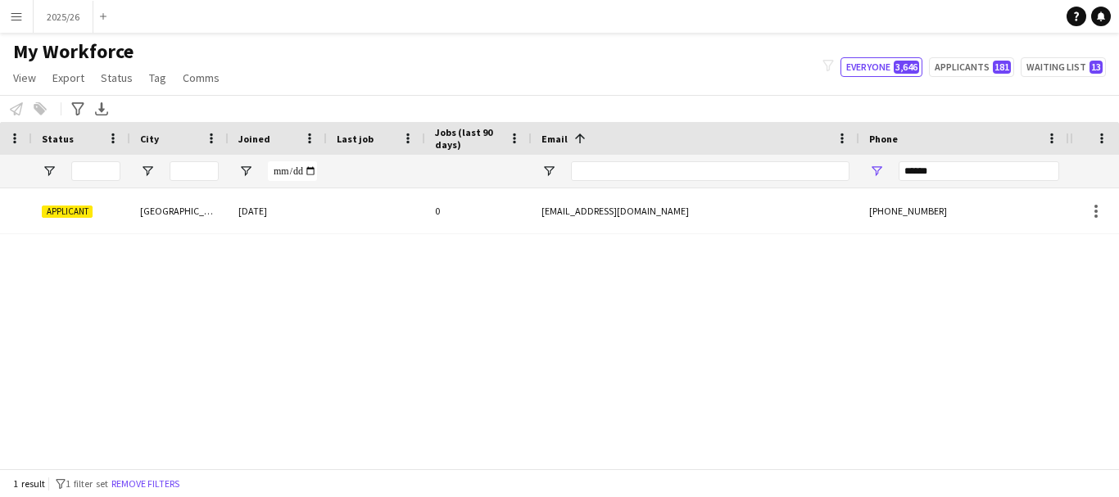
scroll to position [0, 0]
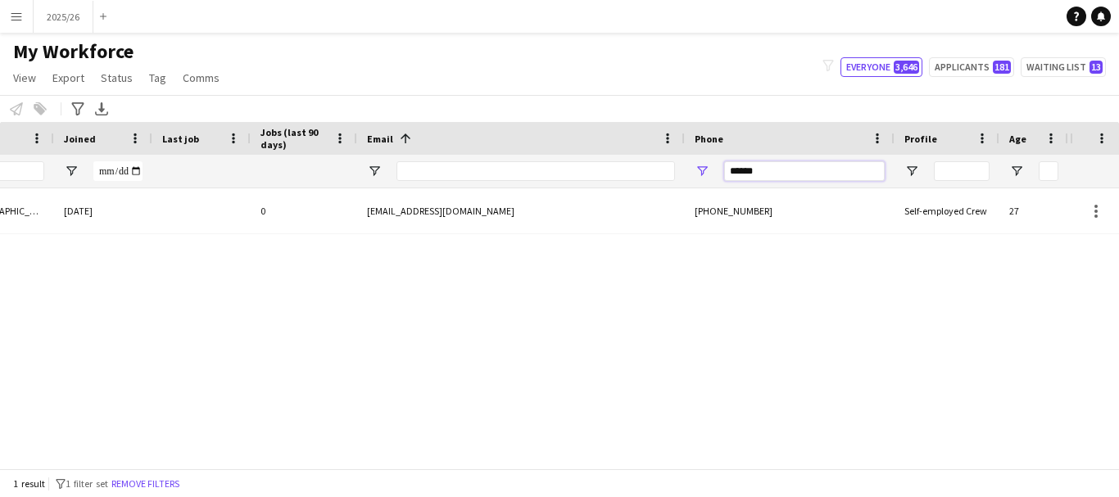
click at [799, 176] on input "******" at bounding box center [804, 171] width 161 height 20
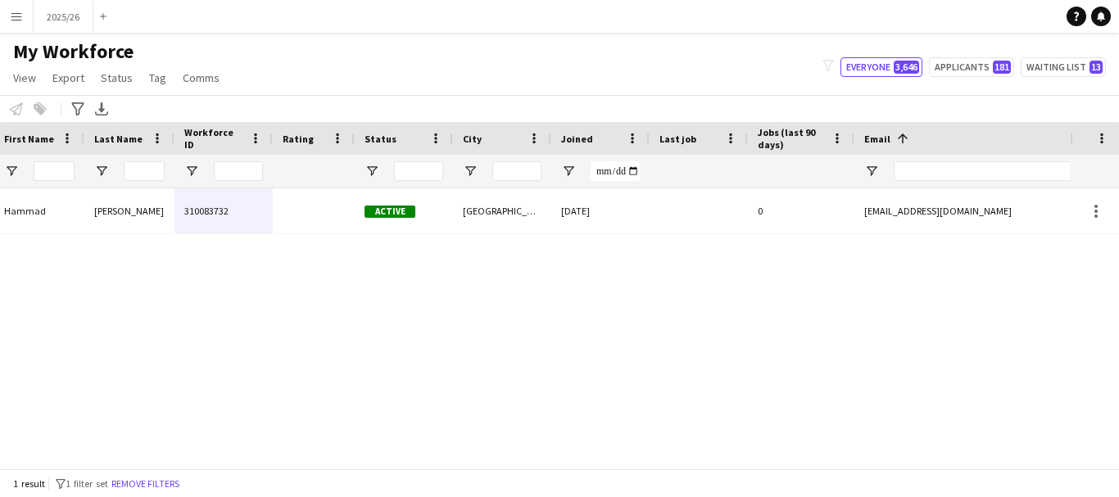
scroll to position [0, 95]
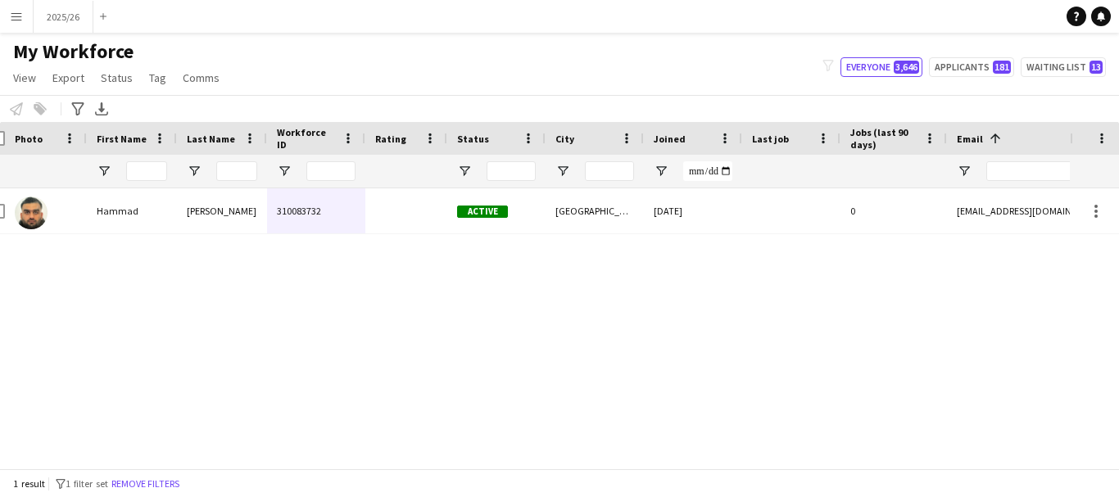
type input "******"
